Goal: Ask a question

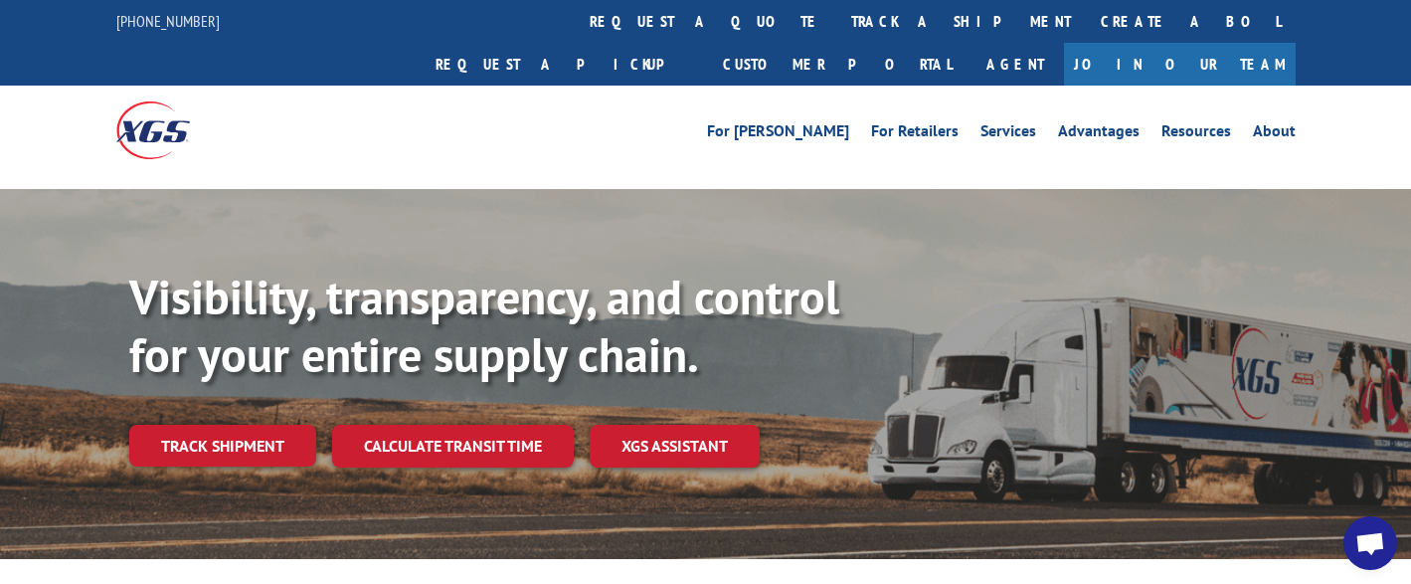
click at [1367, 541] on span "Open chat" at bounding box center [1371, 545] width 32 height 26
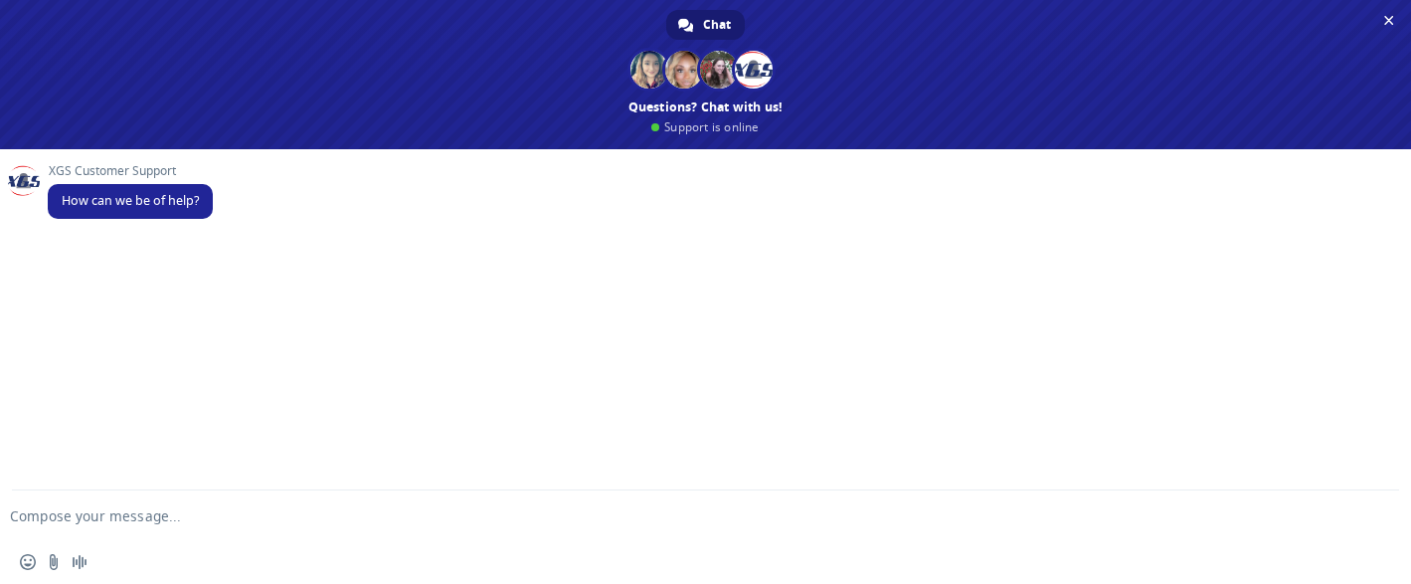
click at [332, 518] on textarea "Compose your message..." at bounding box center [674, 516] width 1328 height 18
type textarea "c"
paste textarea "31536309"
paste textarea "17496324"
type textarea "Could you send delivery ETA for BOL 31536309 | PRO 17496324? Thank you"
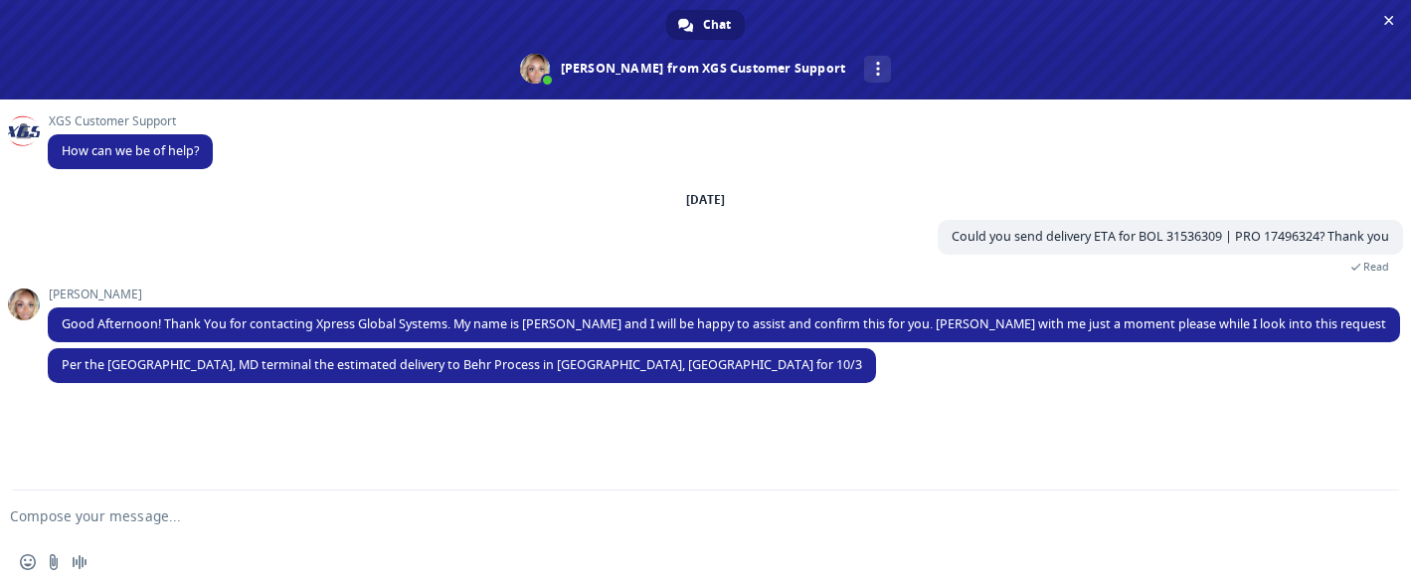
click at [308, 504] on form at bounding box center [684, 517] width 1328 height 54
click at [310, 504] on form at bounding box center [684, 517] width 1328 height 54
click at [102, 508] on textarea "Compose your message..." at bounding box center [674, 516] width 1328 height 18
type textarea "Got it, thank you"
